Goal: Find specific page/section: Find specific page/section

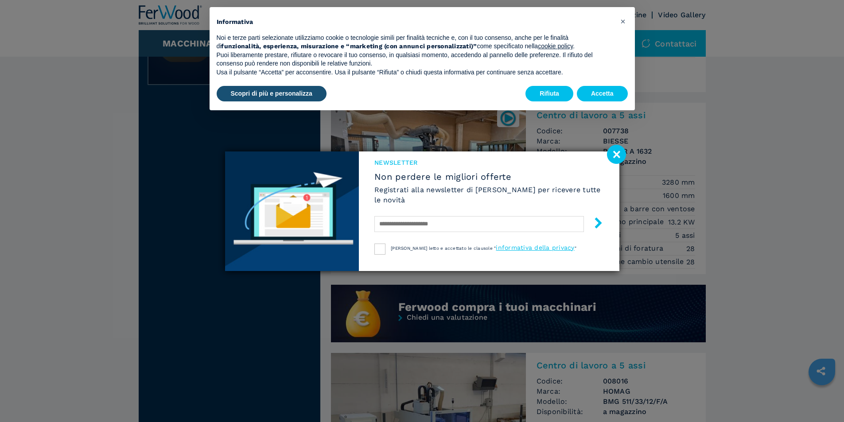
scroll to position [554, 0]
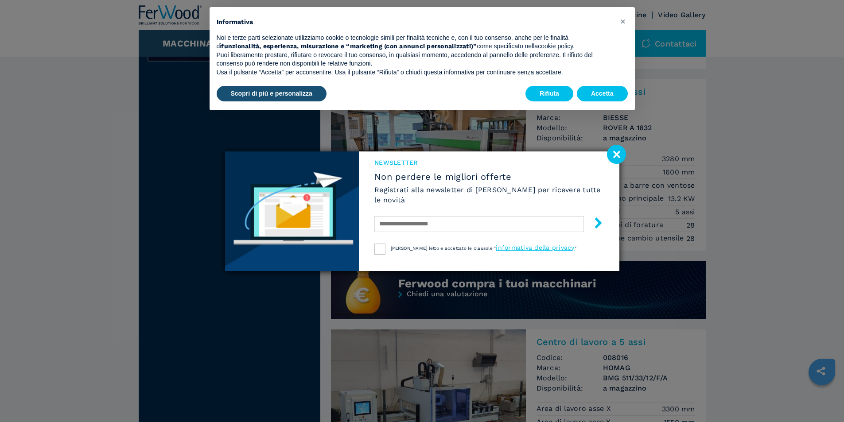
click at [610, 157] on image at bounding box center [616, 154] width 19 height 19
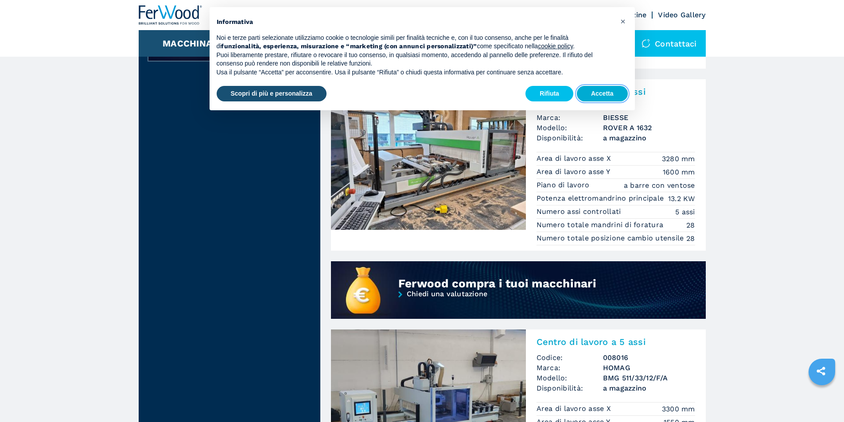
click at [602, 96] on button "Accetta" at bounding box center [602, 94] width 51 height 16
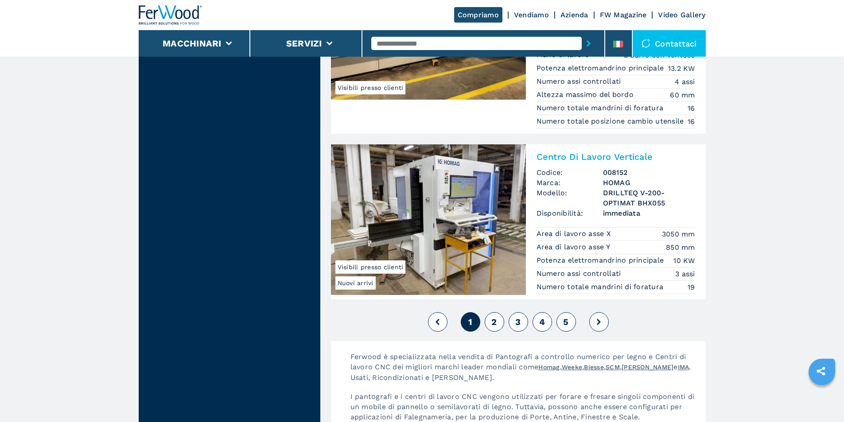
scroll to position [2039, 0]
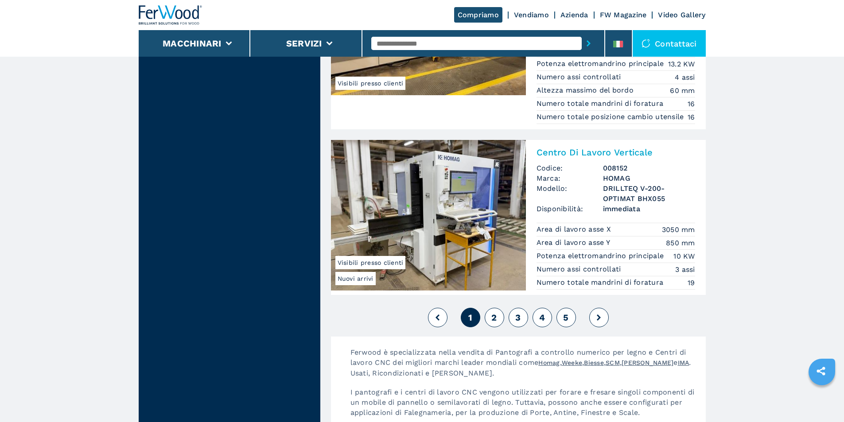
click at [495, 323] on span "2" at bounding box center [494, 317] width 5 height 11
click at [493, 323] on span "2" at bounding box center [494, 317] width 5 height 11
click at [497, 323] on span "2" at bounding box center [494, 317] width 5 height 11
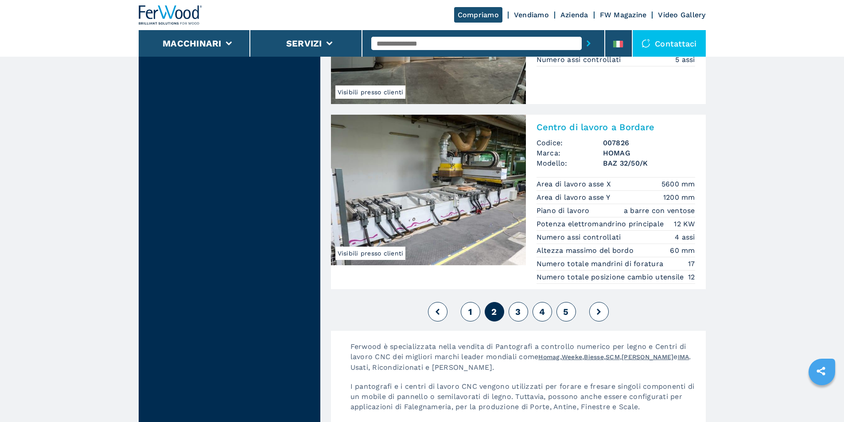
scroll to position [2138, 0]
